Goal: Transaction & Acquisition: Purchase product/service

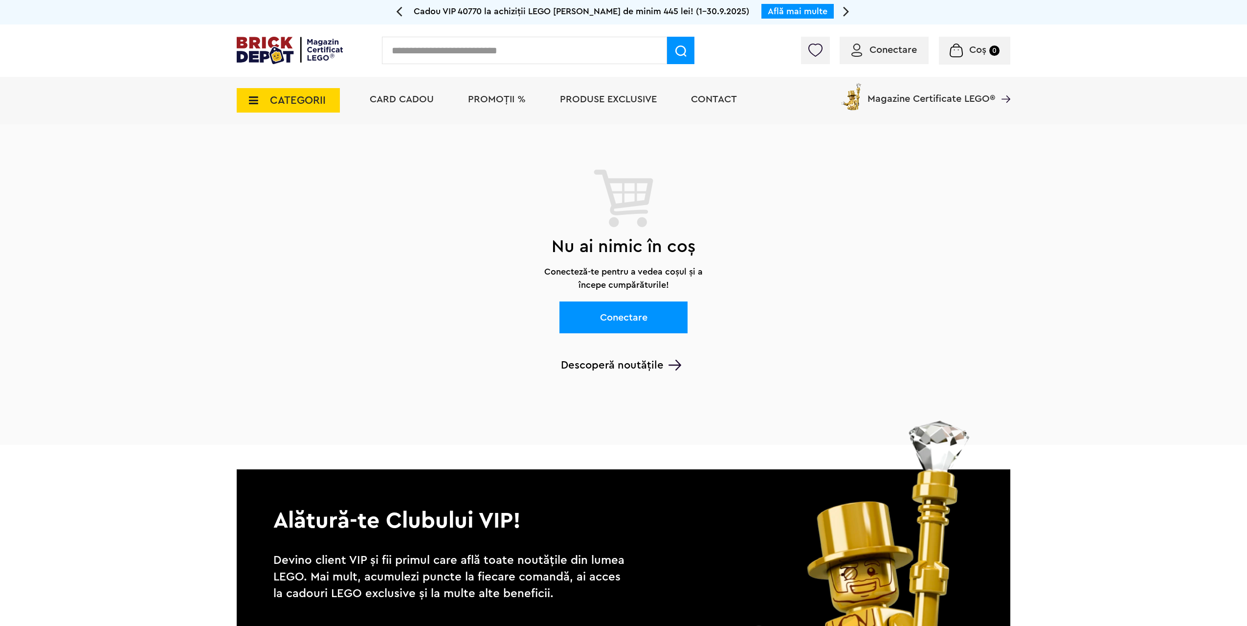
click at [319, 60] on img at bounding box center [290, 50] width 106 height 27
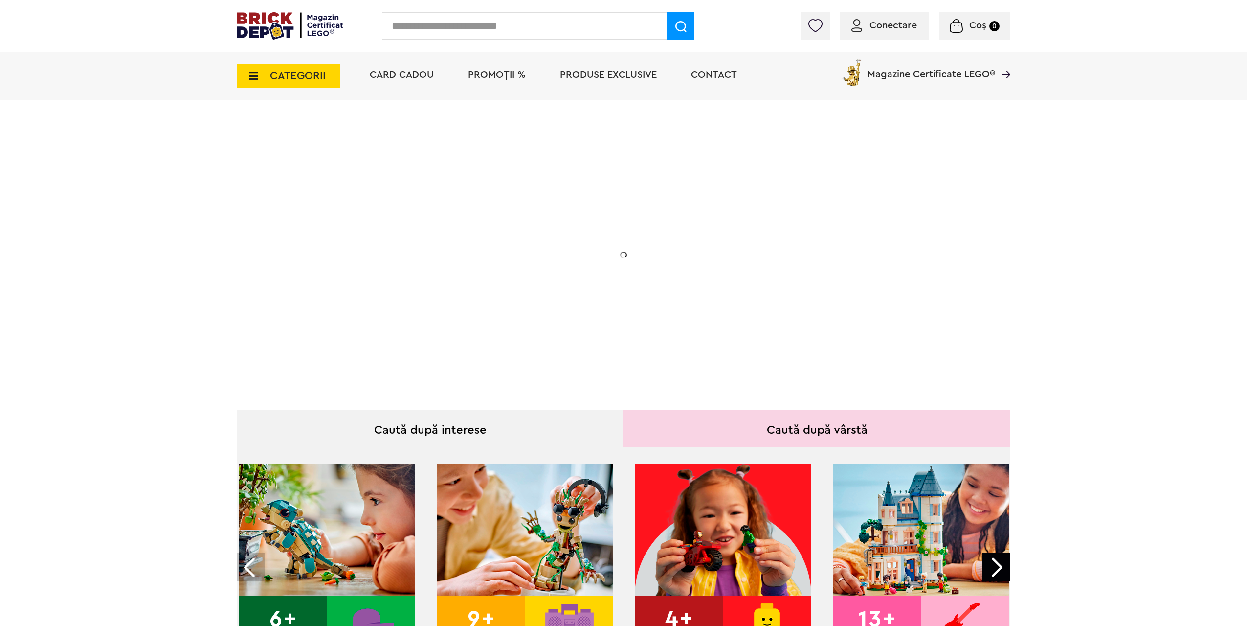
click at [527, 33] on input "text" at bounding box center [524, 25] width 285 height 27
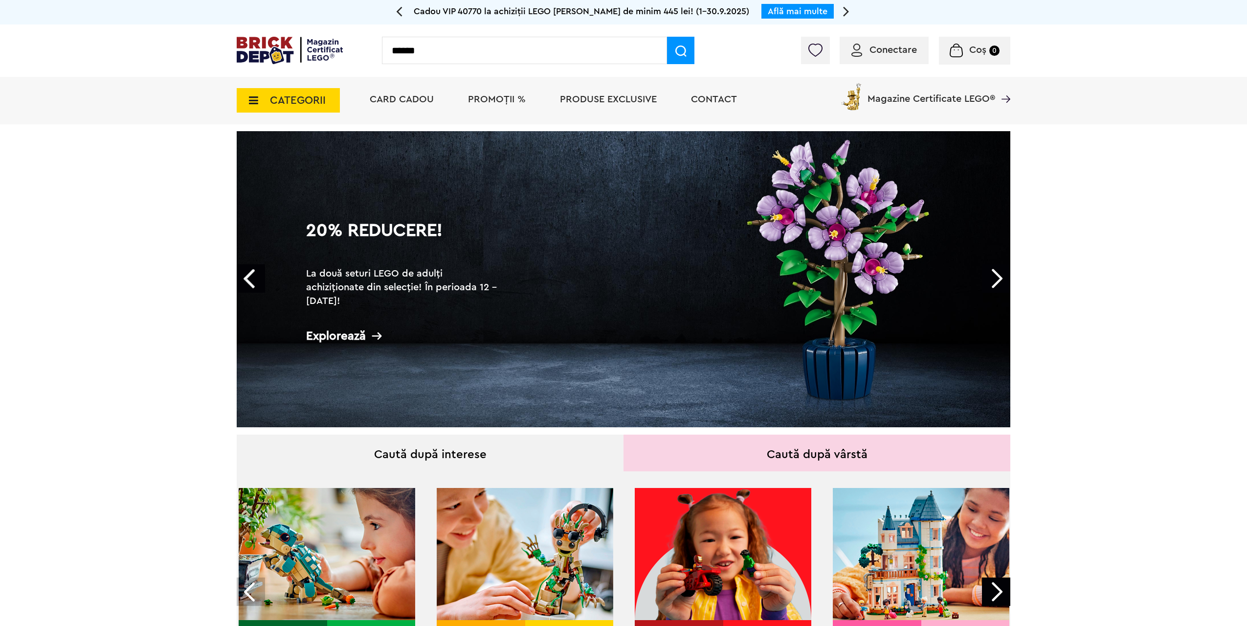
type input "******"
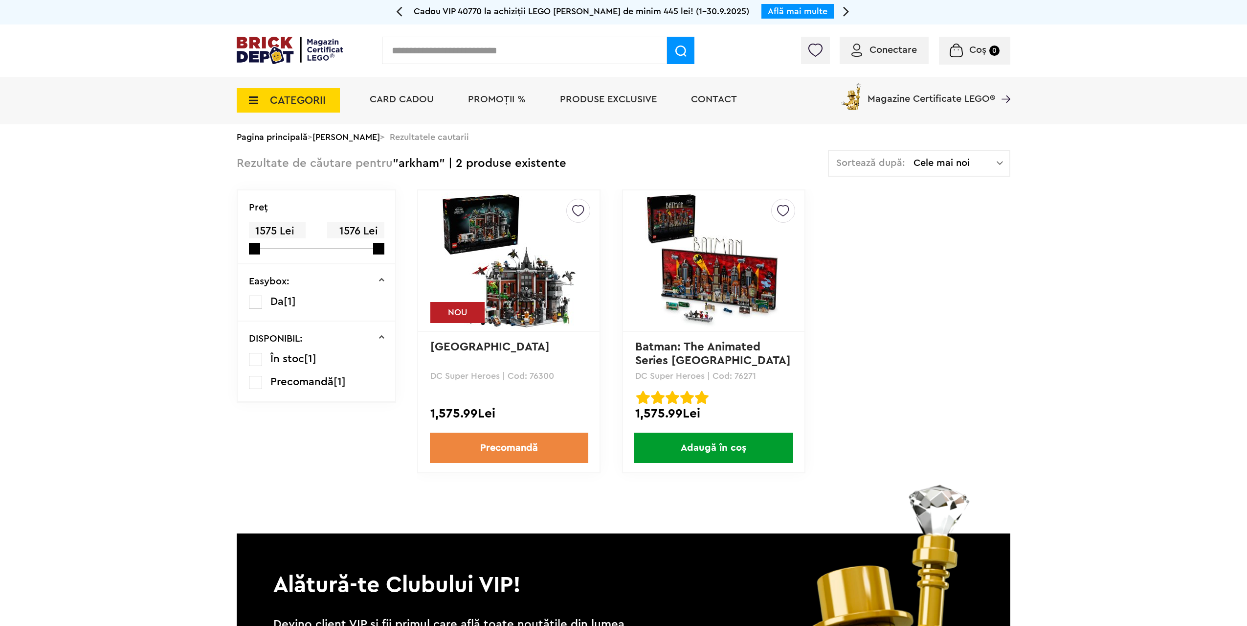
click at [531, 285] on img at bounding box center [509, 260] width 137 height 137
